Goal: Information Seeking & Learning: Learn about a topic

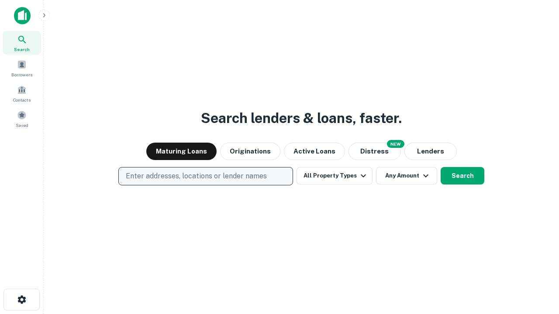
click at [205, 176] on p "Enter addresses, locations or lender names" at bounding box center [196, 176] width 141 height 10
type input "**********"
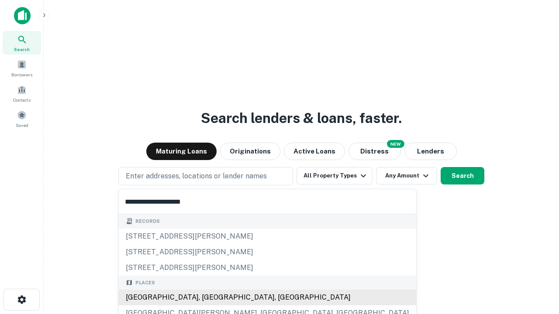
click at [209, 298] on div "[GEOGRAPHIC_DATA], [GEOGRAPHIC_DATA], [GEOGRAPHIC_DATA]" at bounding box center [267, 298] width 297 height 16
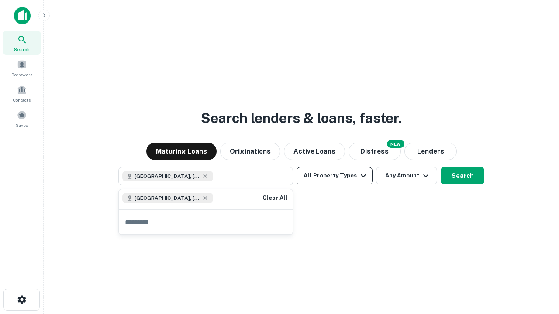
click at [334, 176] on button "All Property Types" at bounding box center [334, 175] width 76 height 17
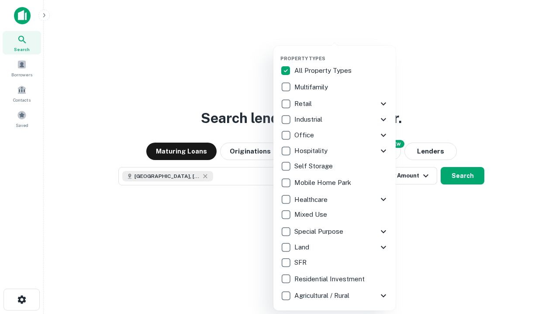
click at [341, 53] on button "button" at bounding box center [341, 53] width 122 height 0
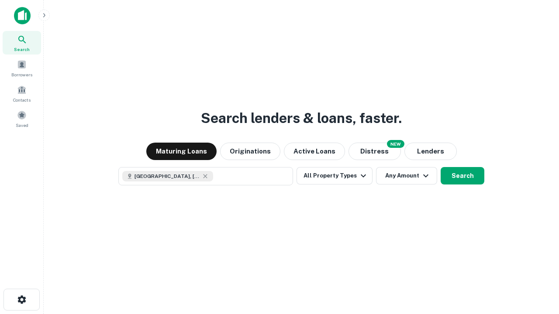
scroll to position [14, 0]
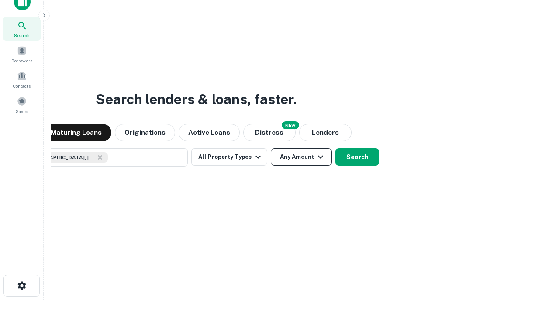
click at [271, 148] on button "Any Amount" at bounding box center [301, 156] width 61 height 17
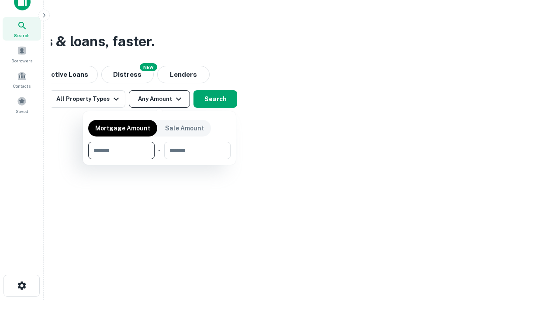
type input "*******"
click at [159, 159] on button "button" at bounding box center [159, 159] width 142 height 0
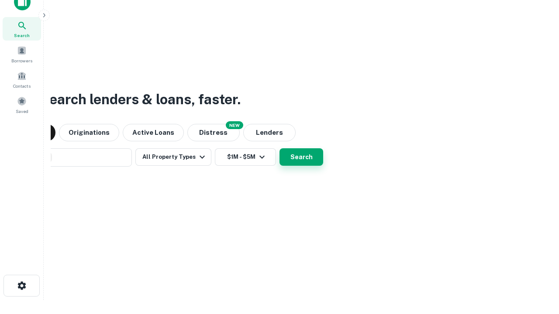
click at [279, 148] on button "Search" at bounding box center [301, 156] width 44 height 17
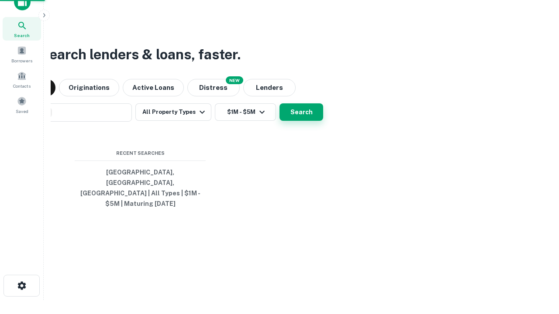
scroll to position [28, 247]
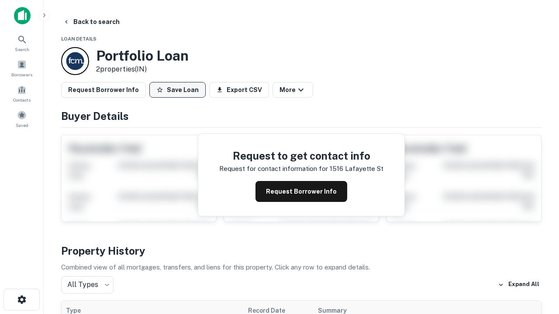
click at [177, 90] on button "Save Loan" at bounding box center [177, 90] width 56 height 16
click at [179, 90] on button "Save Loan" at bounding box center [177, 90] width 56 height 16
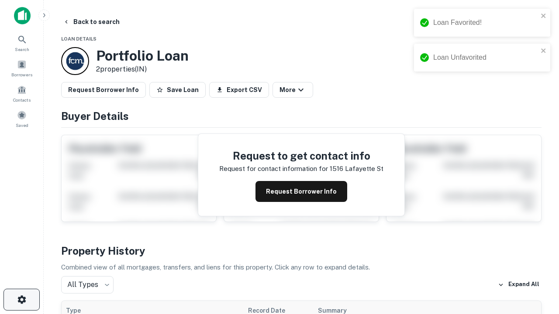
click at [21, 300] on icon "button" at bounding box center [22, 300] width 10 height 10
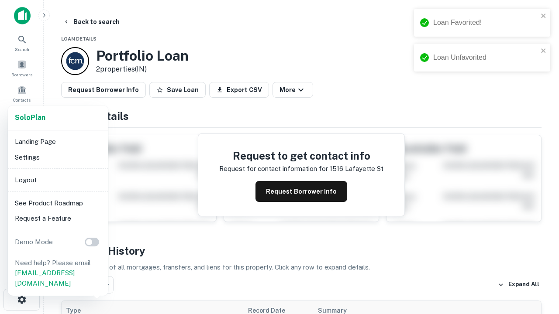
click at [58, 180] on li "Logout" at bounding box center [57, 180] width 93 height 16
